Goal: Task Accomplishment & Management: Use online tool/utility

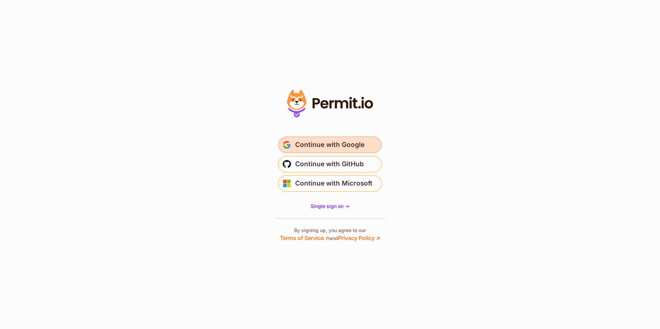
click at [337, 138] on button "Continue with Google" at bounding box center [330, 145] width 104 height 17
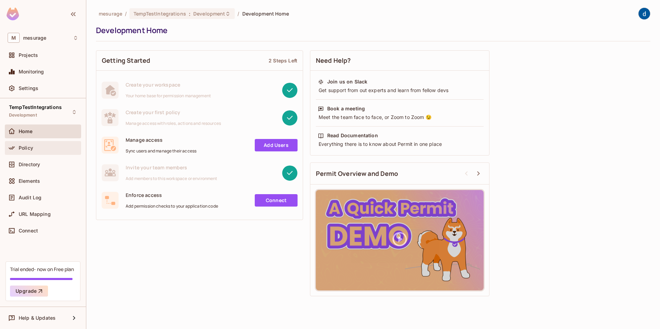
click at [36, 151] on div "Policy" at bounding box center [43, 148] width 71 height 8
